Goal: Book appointment/travel/reservation

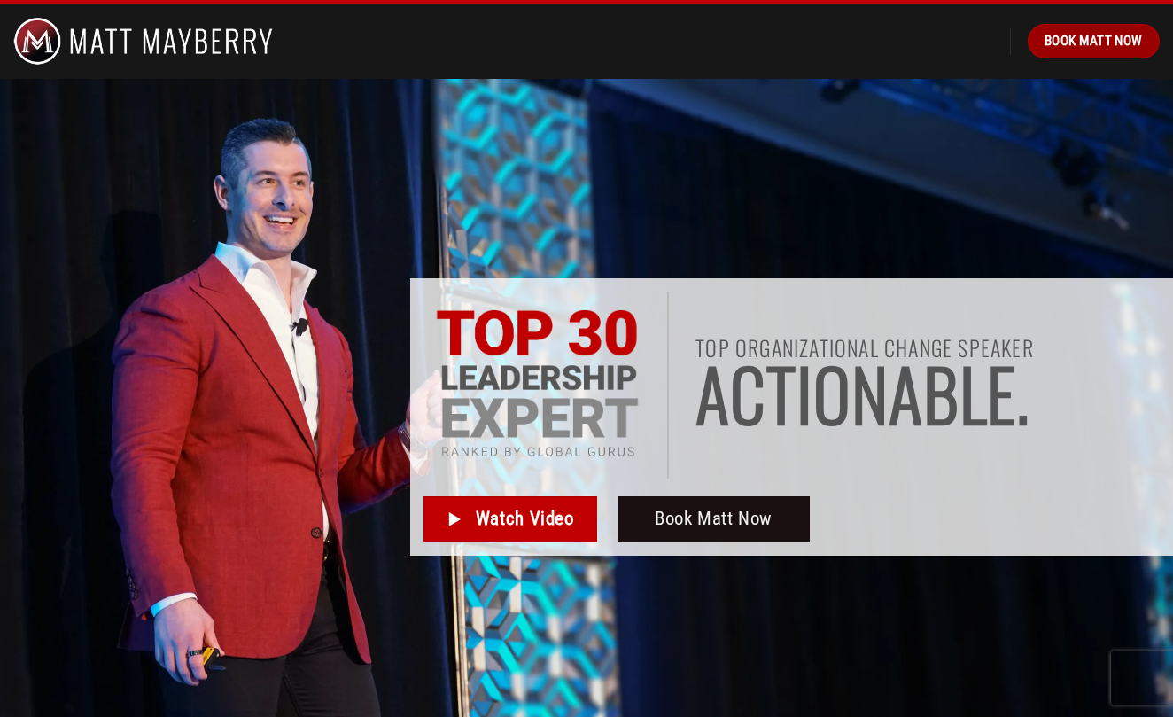
click at [1082, 42] on span "Book Matt Now" at bounding box center [1094, 40] width 98 height 21
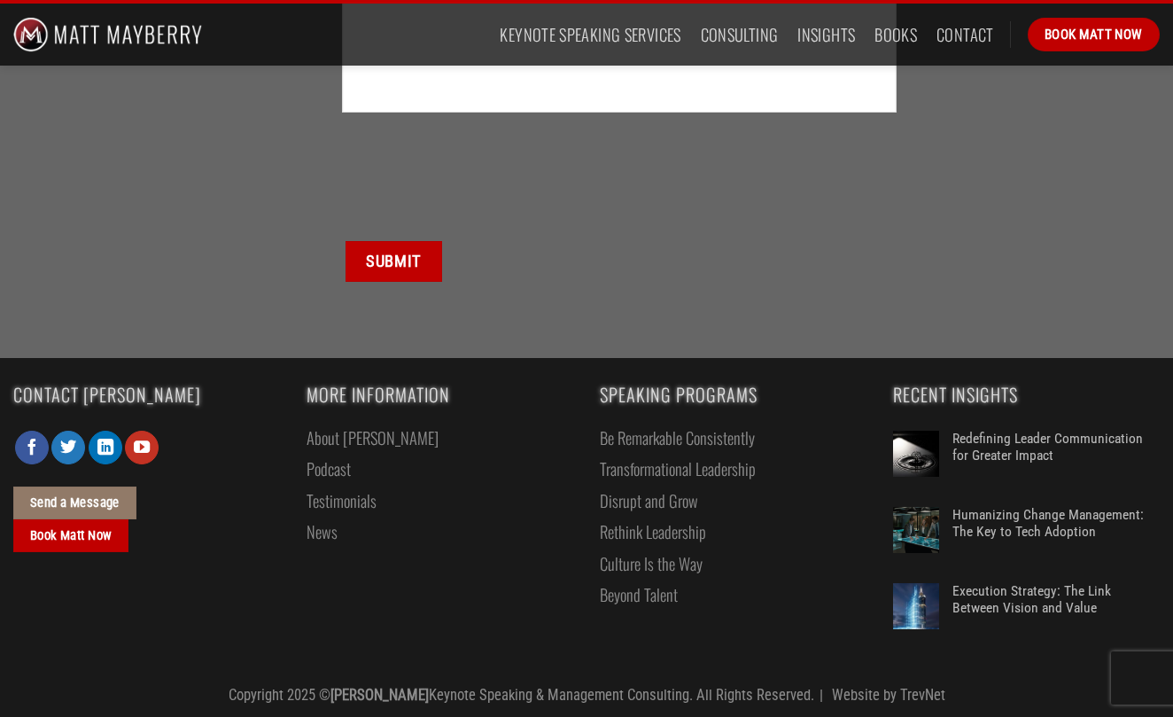
scroll to position [986, 0]
click at [97, 445] on icon "Follow on LinkedIn" at bounding box center [105, 448] width 16 height 19
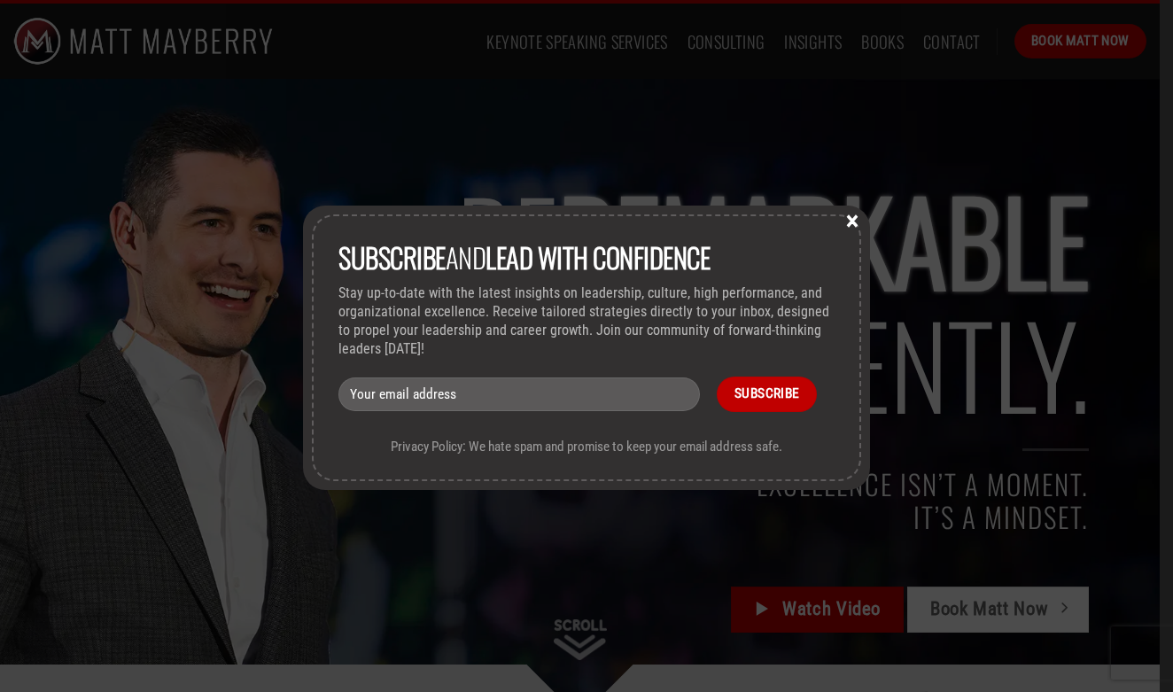
click at [854, 227] on button "×" at bounding box center [852, 220] width 27 height 16
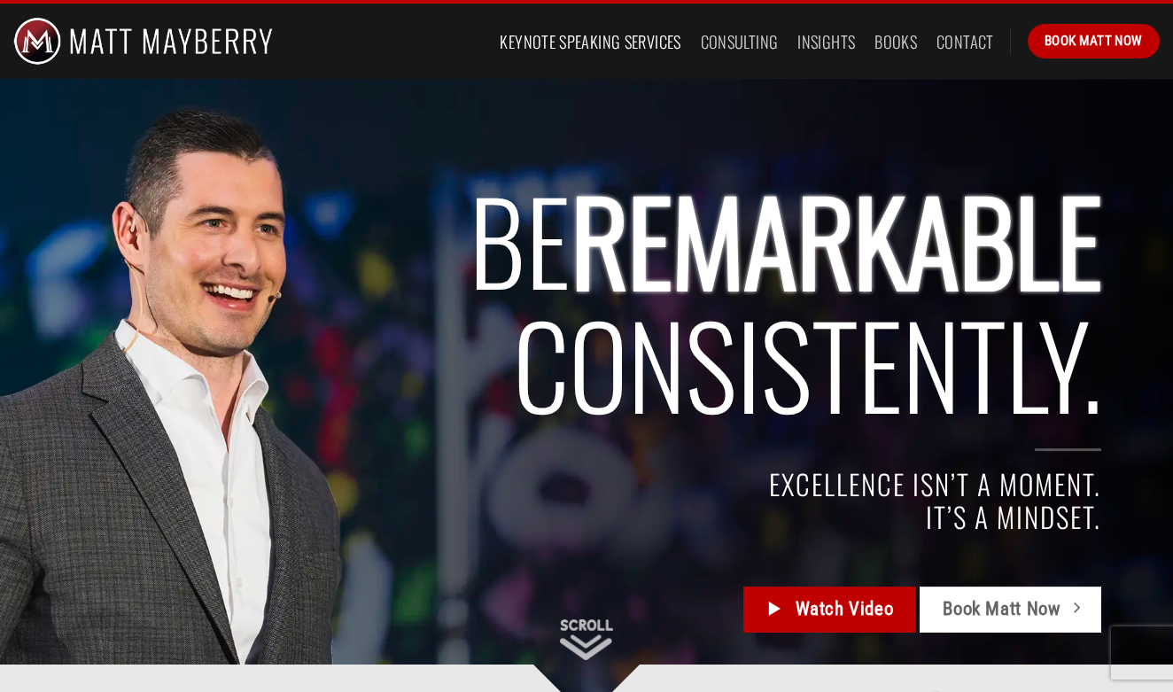
click at [603, 42] on link "Keynote Speaking Services" at bounding box center [590, 42] width 181 height 32
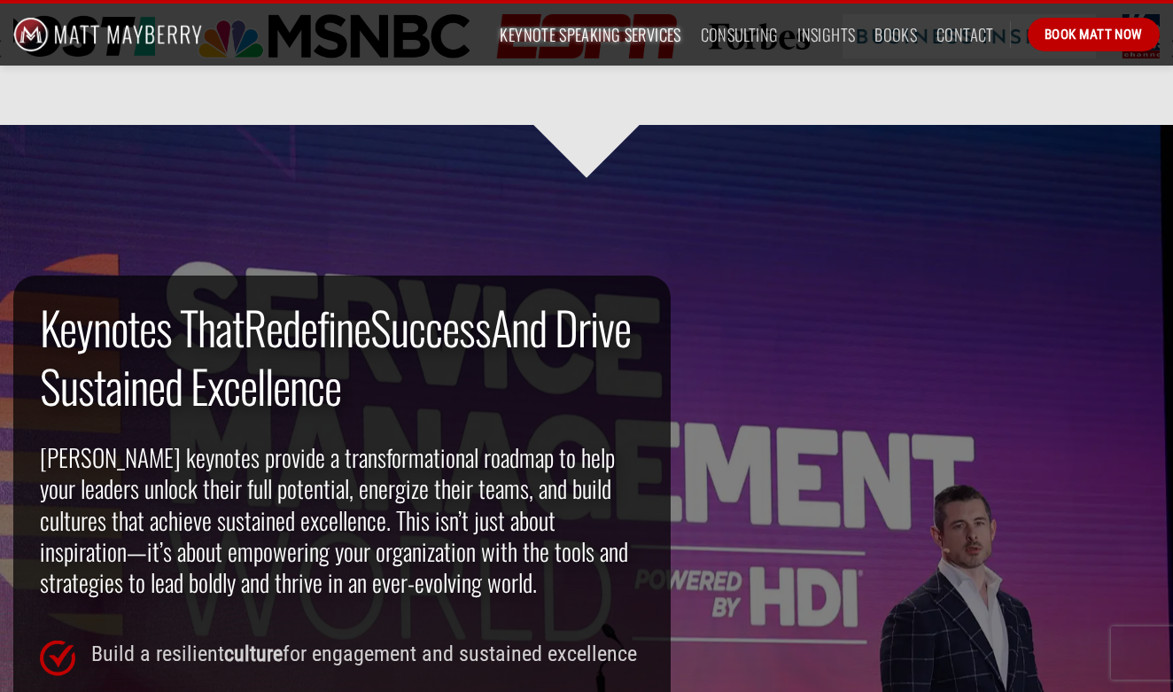
scroll to position [972, 0]
